Goal: Task Accomplishment & Management: Use online tool/utility

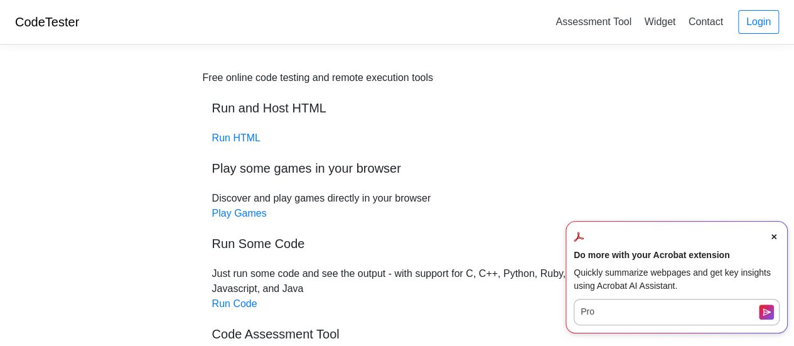
click at [774, 234] on span "Close Acrobat AI Assistant Dialog" at bounding box center [774, 236] width 11 height 11
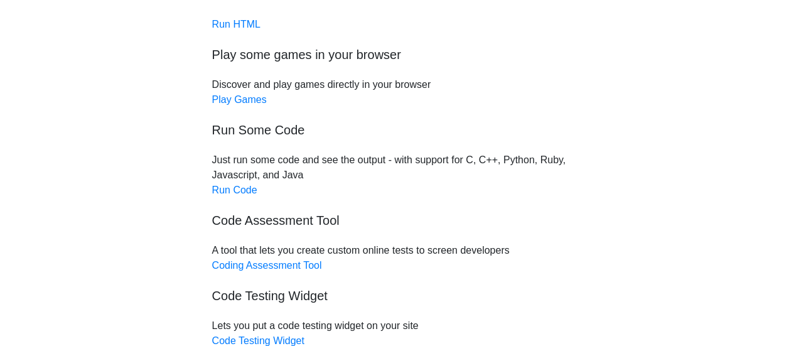
scroll to position [114, 0]
click at [239, 184] on link "Run Code" at bounding box center [234, 189] width 45 height 11
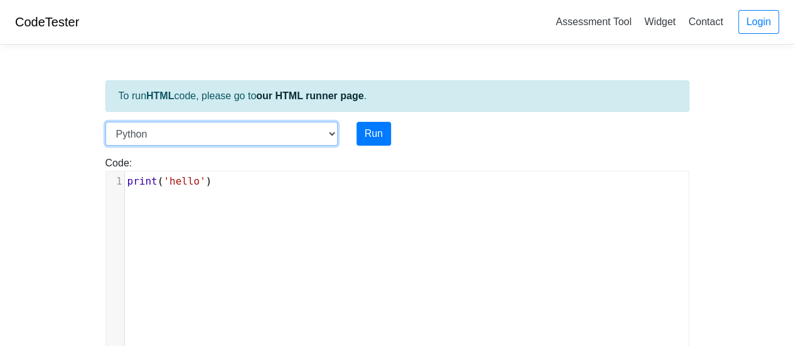
click at [332, 129] on select "C C++ Go Java Javascript Python Ruby" at bounding box center [221, 134] width 232 height 24
select select "c"
click at [105, 122] on select "C C++ Go Java Javascript Python Ruby" at bounding box center [221, 134] width 232 height 24
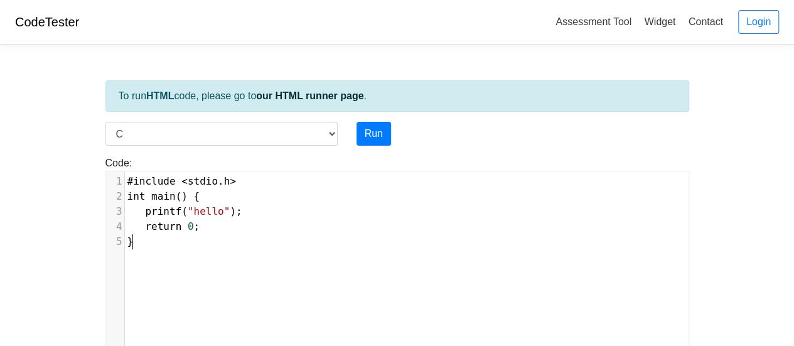
scroll to position [5, 0]
click at [175, 243] on pre "}" at bounding box center [412, 241] width 574 height 15
click at [370, 132] on button "Run" at bounding box center [374, 134] width 35 height 24
type input "[URL][DOMAIN_NAME]"
type textarea "Stdout: hello"
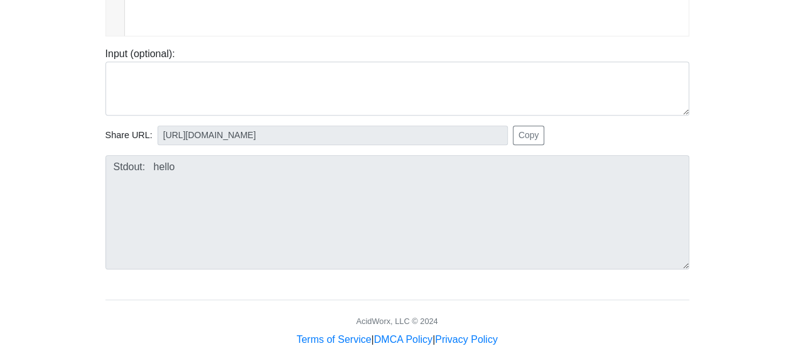
scroll to position [20, 0]
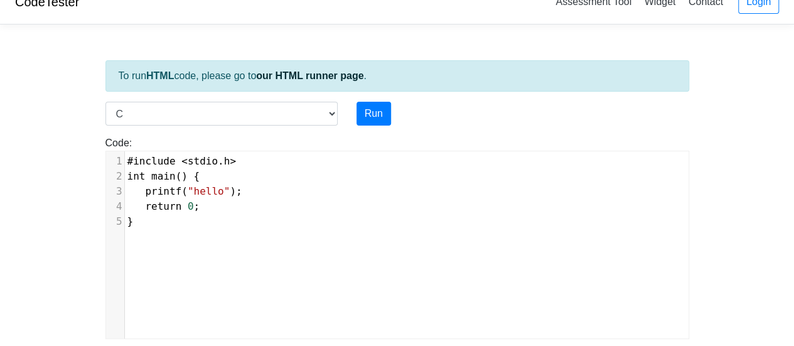
click at [216, 185] on span ""hello"" at bounding box center [209, 191] width 42 height 12
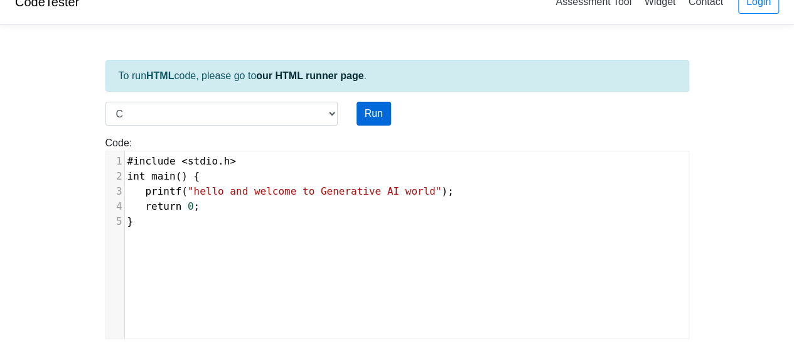
type textarea "and welcome to Generative AI world"
click at [375, 104] on button "Run" at bounding box center [374, 114] width 35 height 24
type input "[URL][DOMAIN_NAME]"
type textarea "Stdout: hello and welcome to Generative AI world"
